Goal: Task Accomplishment & Management: Use online tool/utility

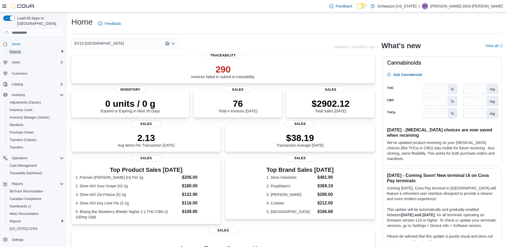
click at [13, 50] on span "Reports" at bounding box center [15, 52] width 11 height 4
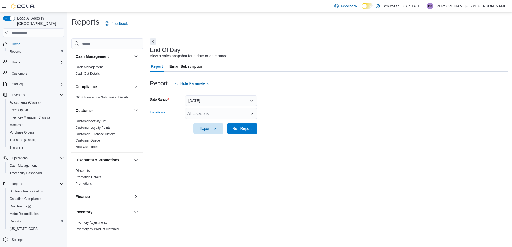
click at [222, 116] on div "All Locations" at bounding box center [221, 113] width 72 height 11
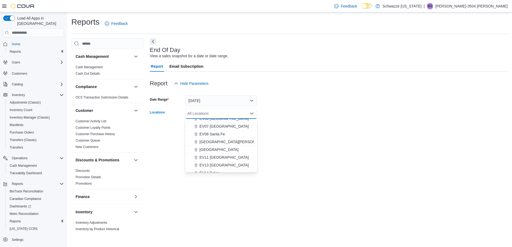
scroll to position [70, 0]
click at [224, 167] on span "EV15 [GEOGRAPHIC_DATA]" at bounding box center [223, 168] width 49 height 5
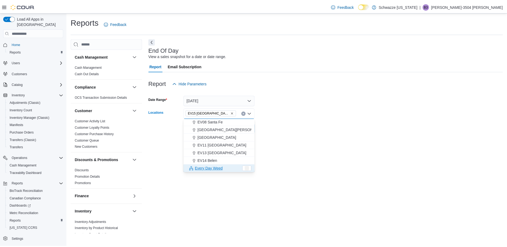
scroll to position [71, 0]
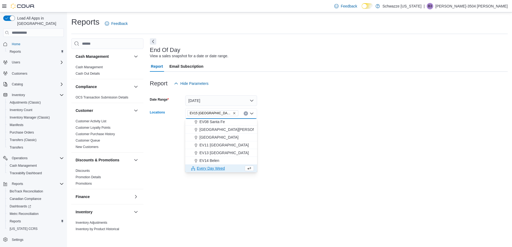
click at [294, 135] on div at bounding box center [329, 137] width 358 height 6
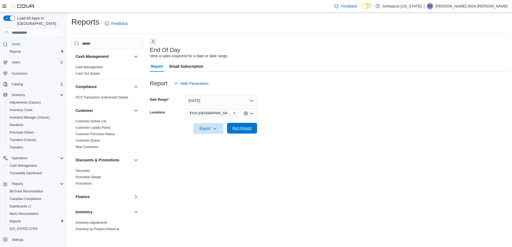
click at [251, 128] on span "Run Report" at bounding box center [241, 128] width 19 height 5
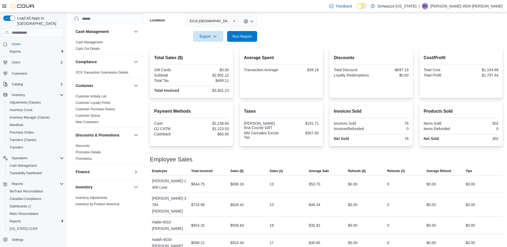
scroll to position [93, 0]
